Goal: Task Accomplishment & Management: Manage account settings

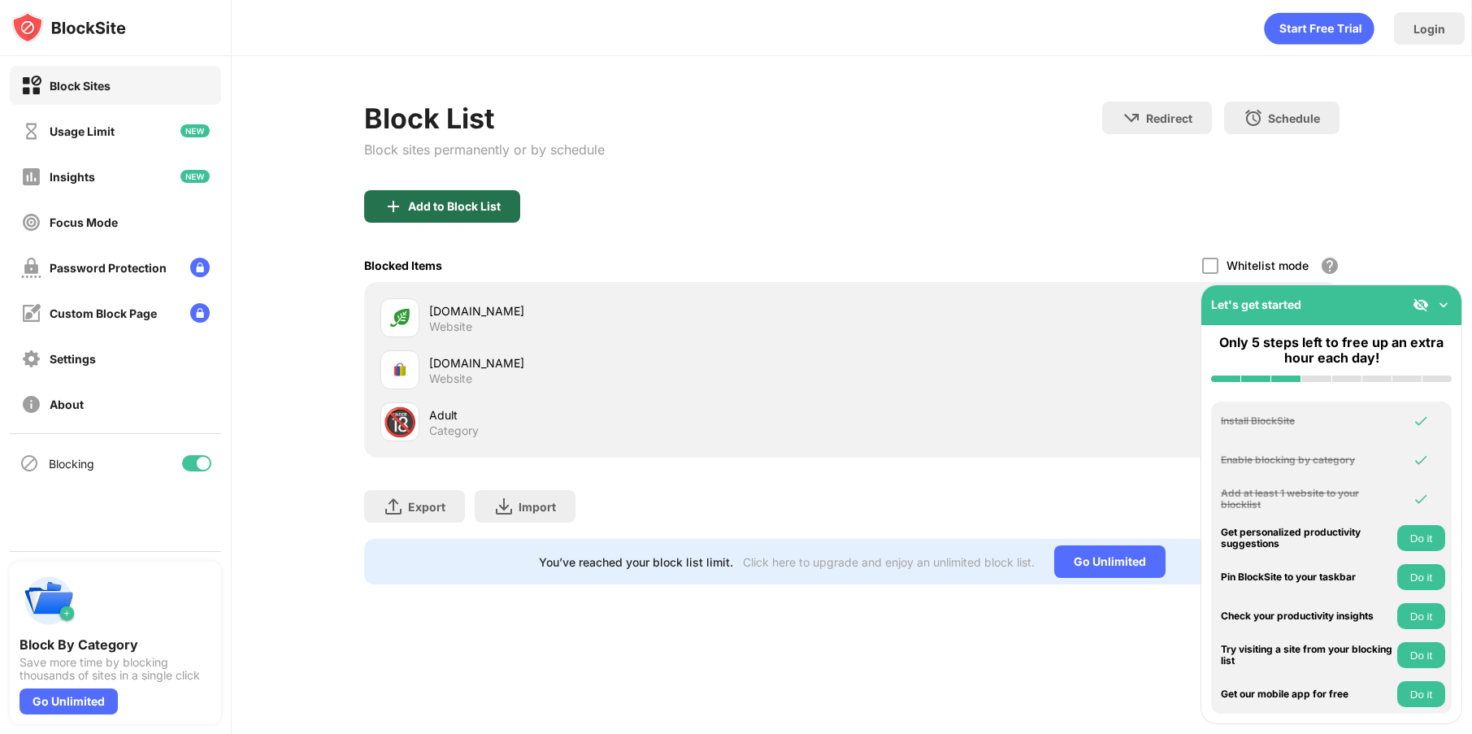
click at [445, 207] on div "Add to Block List" at bounding box center [454, 206] width 93 height 13
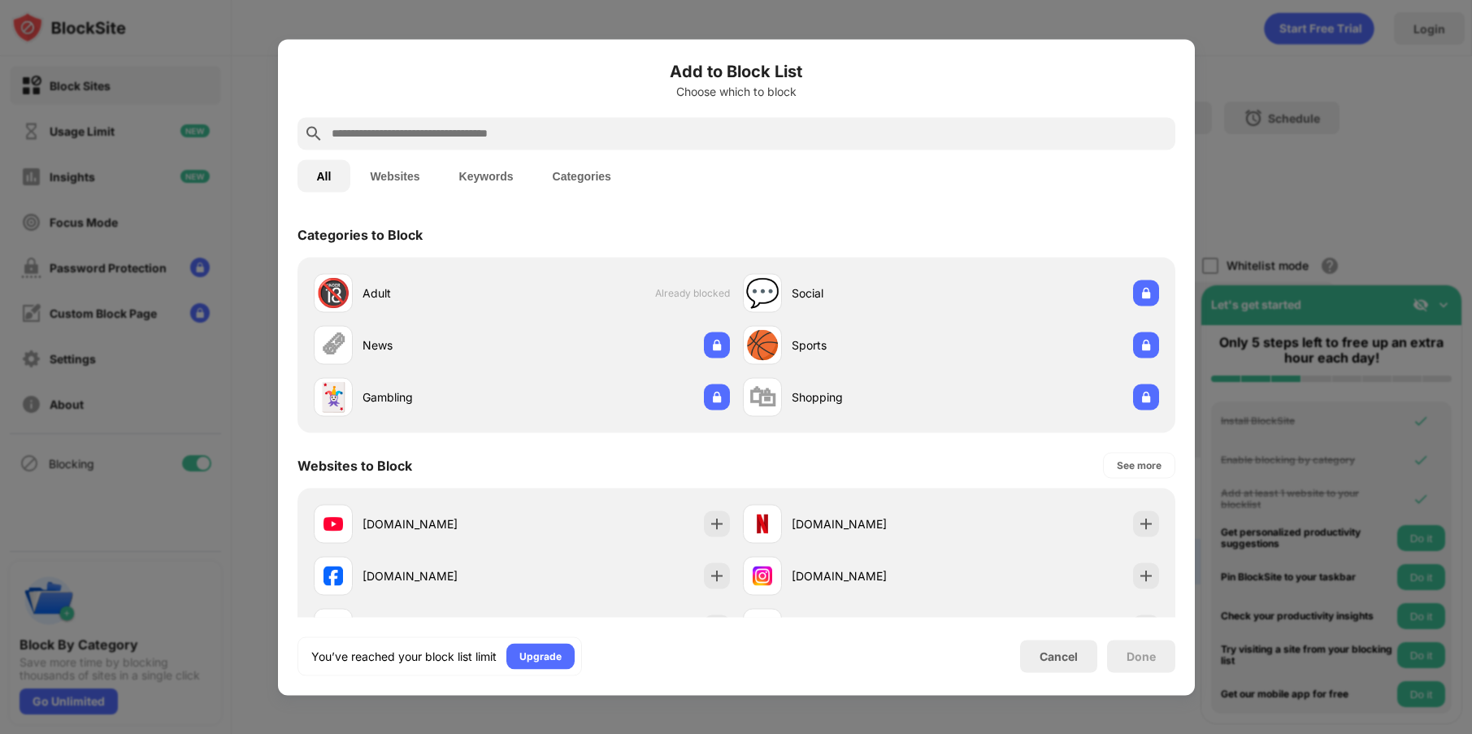
click at [361, 132] on input "text" at bounding box center [749, 134] width 839 height 20
click at [389, 176] on button "Websites" at bounding box center [394, 175] width 89 height 33
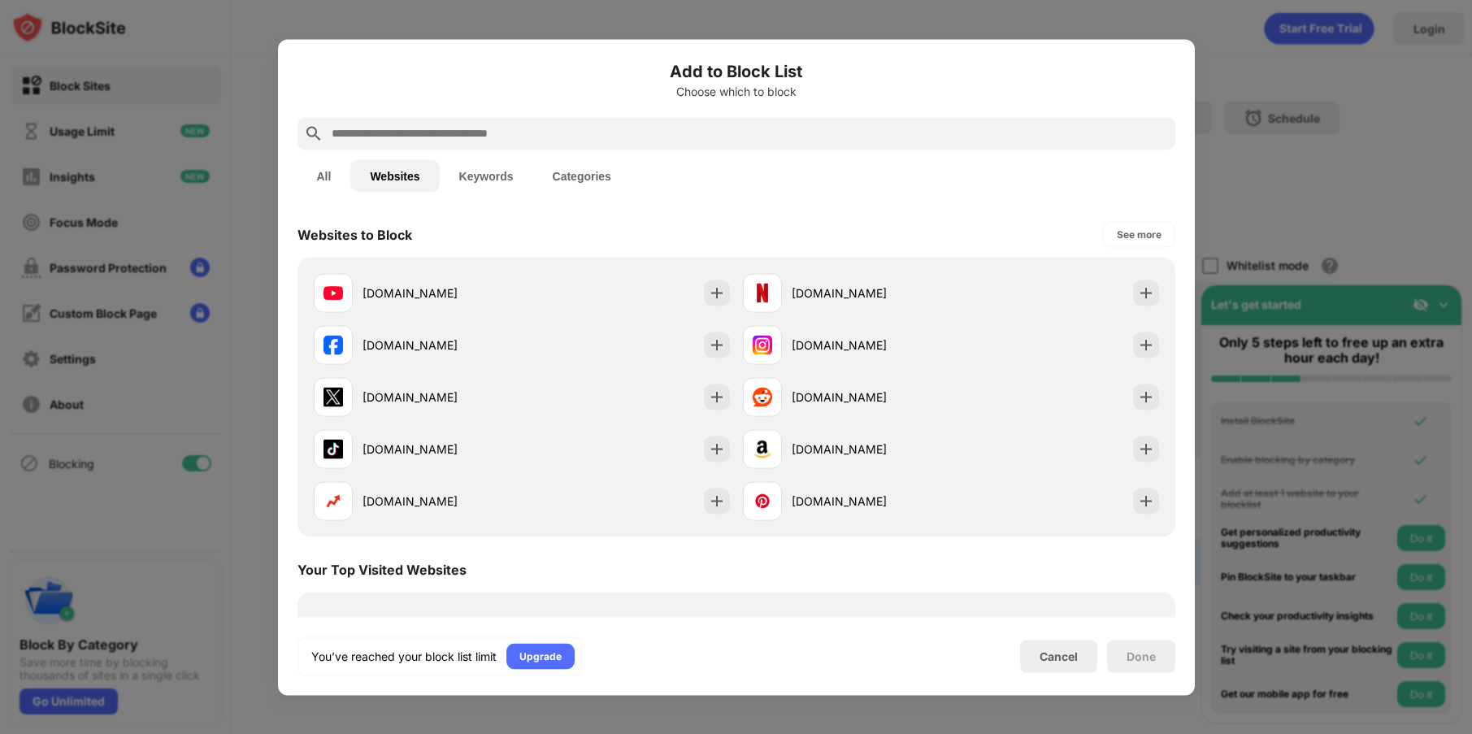
click at [367, 135] on input "text" at bounding box center [749, 134] width 839 height 20
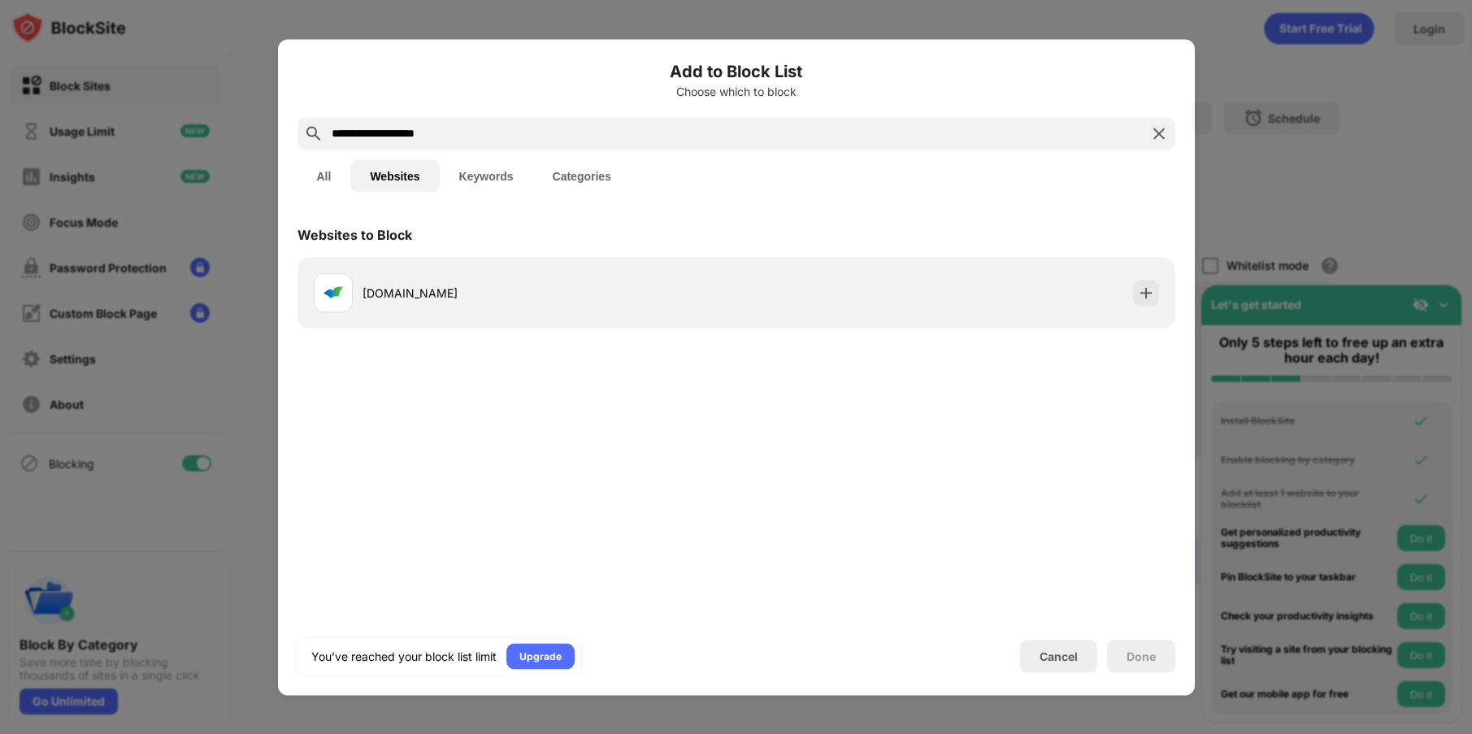
type input "**********"
click at [1056, 657] on div "Cancel" at bounding box center [1058, 656] width 38 height 14
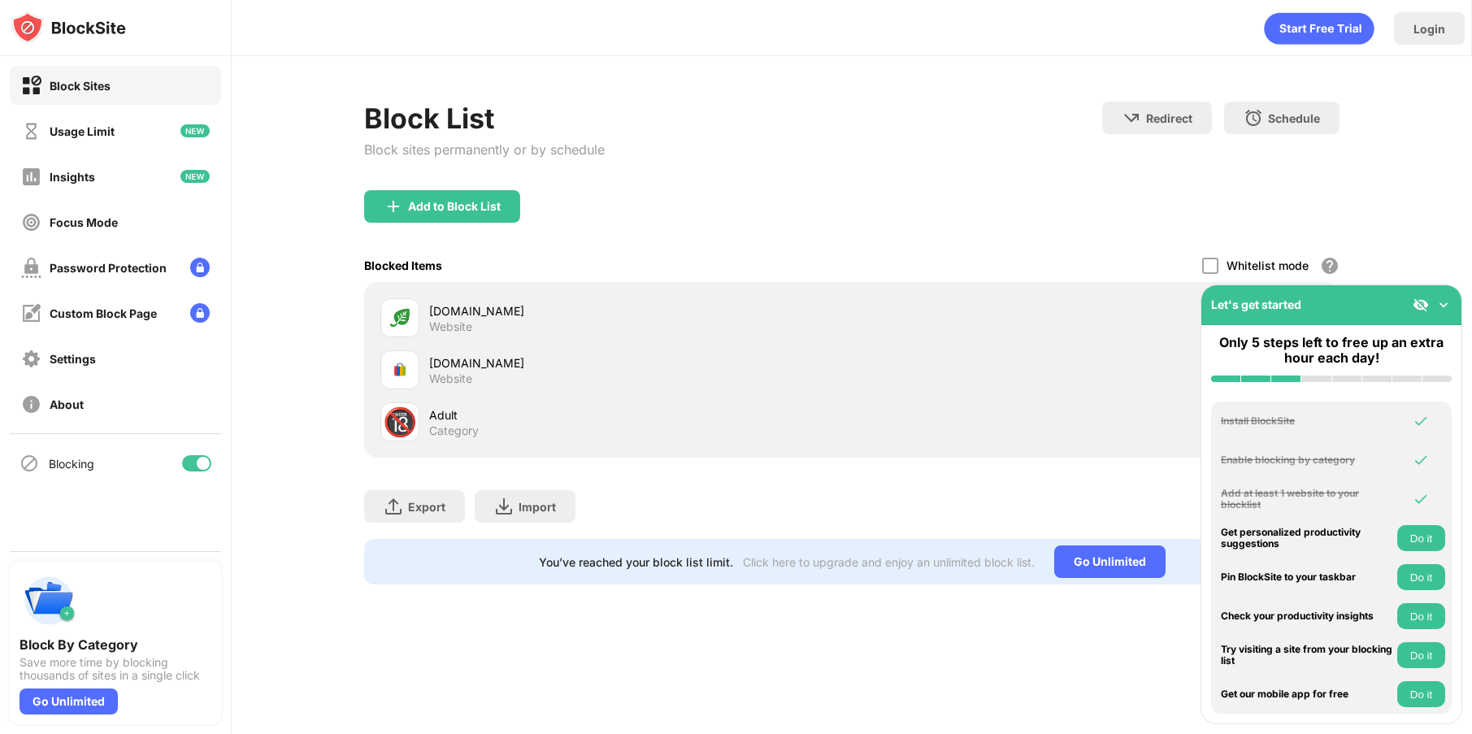
click at [454, 317] on div "[DOMAIN_NAME]" at bounding box center [640, 310] width 423 height 17
